Goal: Transaction & Acquisition: Subscribe to service/newsletter

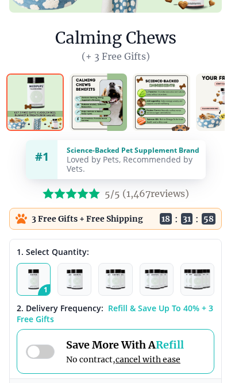
scroll to position [309, 0]
click at [40, 324] on span "Refill & Save Up To 40% + 3 Free Gifts" at bounding box center [115, 313] width 196 height 22
click at [40, 313] on span "2 . Delivery Frequency:" at bounding box center [60, 307] width 87 height 11
click at [117, 320] on span "Refill & Save Up To 40% + 3 Free Gifts" at bounding box center [115, 313] width 196 height 22
click at [116, 322] on span "Refill & Save Up To 40% + 3 Free Gifts" at bounding box center [115, 313] width 196 height 22
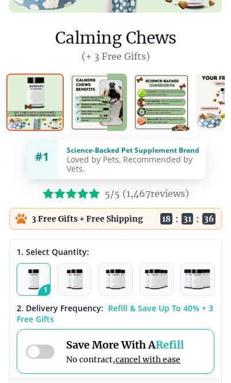
click at [22, 102] on img at bounding box center [34, 101] width 57 height 57
click at [68, 49] on h1 "Calming Chews" at bounding box center [115, 37] width 121 height 23
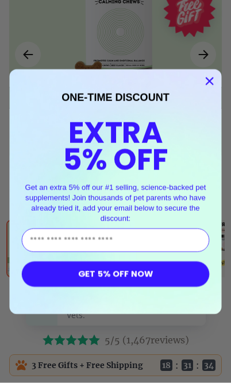
scroll to position [163, 0]
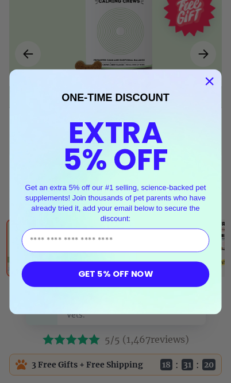
click at [205, 75] on circle "Close dialog" at bounding box center [208, 80] width 15 height 15
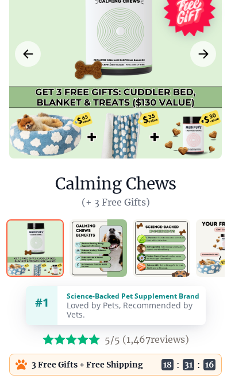
click at [85, 109] on div at bounding box center [115, 52] width 212 height 212
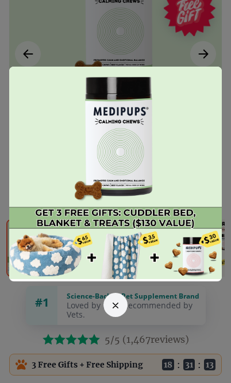
click at [58, 216] on img at bounding box center [115, 173] width 212 height 212
click at [129, 243] on img at bounding box center [115, 173] width 212 height 212
click at [99, 234] on img at bounding box center [115, 173] width 212 height 212
click at [95, 216] on img at bounding box center [115, 173] width 212 height 212
click at [91, 169] on img at bounding box center [115, 173] width 212 height 212
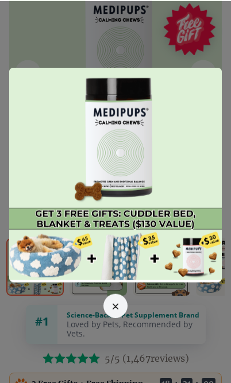
scroll to position [145, 0]
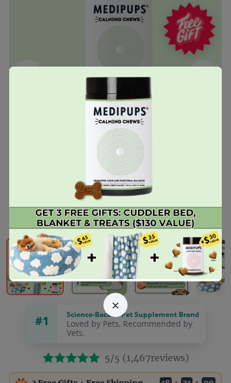
click at [98, 159] on img at bounding box center [115, 173] width 212 height 212
click at [28, 28] on div at bounding box center [115, 191] width 231 height 383
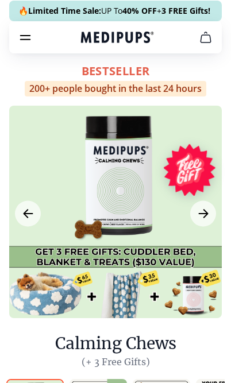
scroll to position [0, 0]
